Goal: Task Accomplishment & Management: Manage account settings

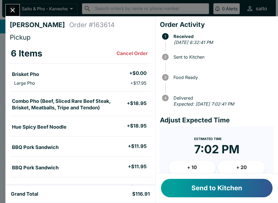
click at [210, 191] on button "Send to Kitchen" at bounding box center [216, 188] width 111 height 18
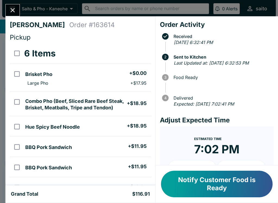
click at [203, 188] on button "Notify Customer Food is Ready" at bounding box center [216, 183] width 111 height 27
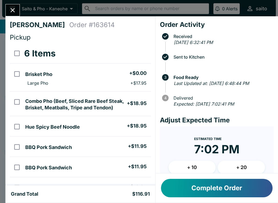
click at [15, 9] on icon "Close" at bounding box center [12, 10] width 7 height 7
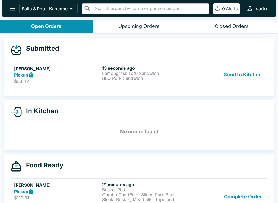
click at [128, 79] on p "BBQ Pork Sandwich" at bounding box center [145, 78] width 86 height 5
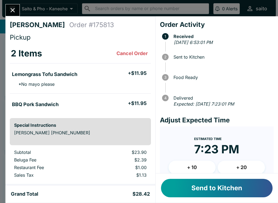
click at [220, 188] on button "Send to Kitchen" at bounding box center [216, 188] width 111 height 18
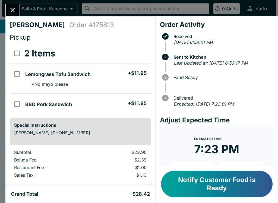
click at [14, 9] on icon "Close" at bounding box center [13, 10] width 4 height 4
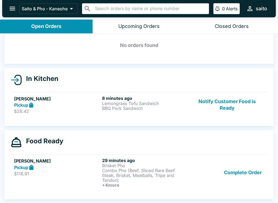
scroll to position [24, 0]
click at [236, 172] on button "Complete Order" at bounding box center [242, 172] width 42 height 30
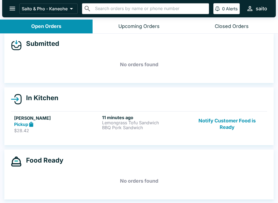
click at [239, 120] on button "Notify Customer Food is Ready" at bounding box center [226, 124] width 73 height 19
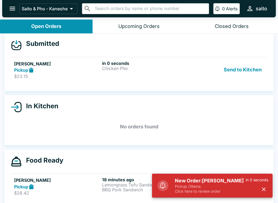
scroll to position [1, 0]
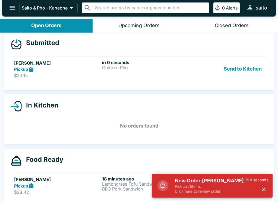
click at [196, 191] on p "Click here to review order" at bounding box center [210, 191] width 71 height 5
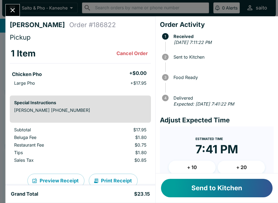
click at [193, 188] on button "Send to Kitchen" at bounding box center [216, 188] width 111 height 18
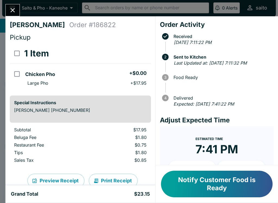
click at [196, 181] on button "Notify Customer Food is Ready" at bounding box center [216, 183] width 111 height 27
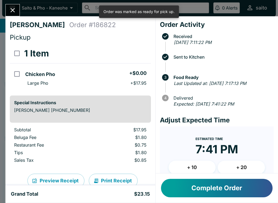
click at [11, 7] on icon "Close" at bounding box center [12, 10] width 7 height 7
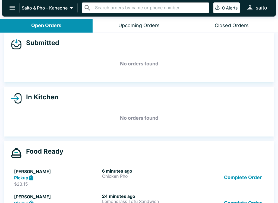
click at [240, 176] on button "Complete Order" at bounding box center [242, 177] width 42 height 19
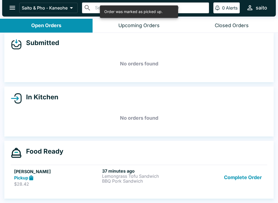
click at [247, 176] on button "Complete Order" at bounding box center [242, 177] width 42 height 19
